Goal: Navigation & Orientation: Find specific page/section

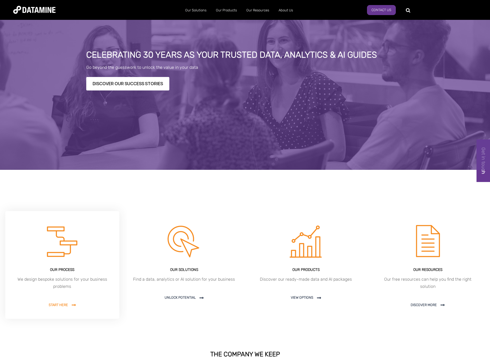
click at [63, 306] on span "Start here" at bounding box center [62, 305] width 27 height 4
click at [316, 297] on span at bounding box center [318, 298] width 8 height 4
